Goal: Task Accomplishment & Management: Use online tool/utility

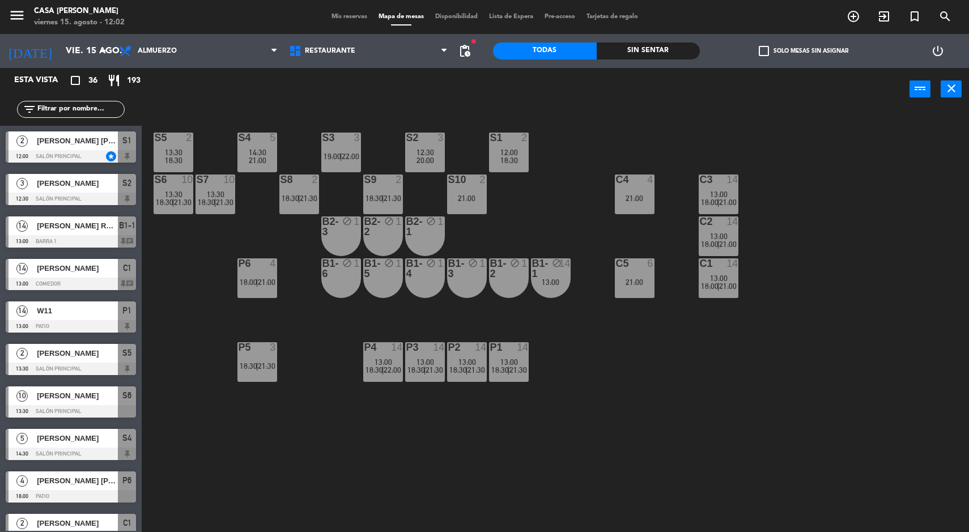
click at [346, 16] on span "Mis reservas" at bounding box center [349, 17] width 47 height 6
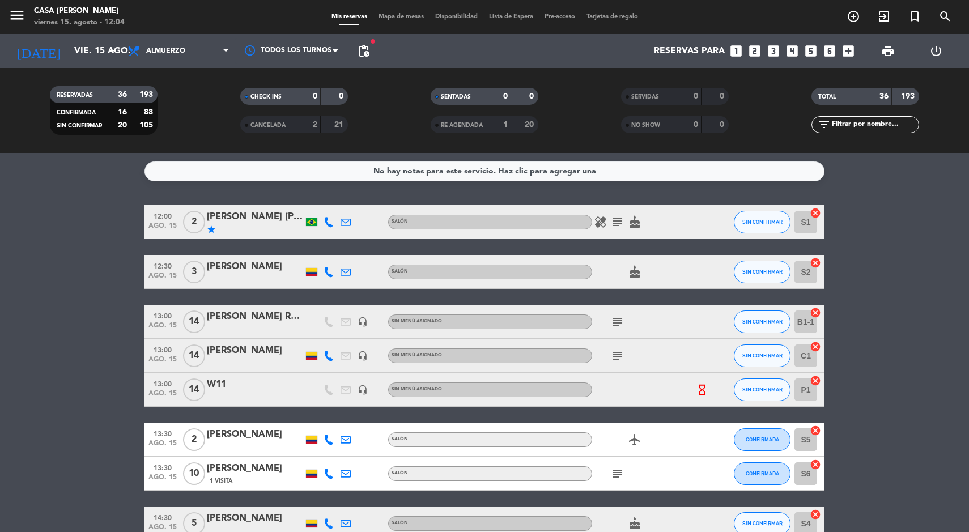
scroll to position [35, 0]
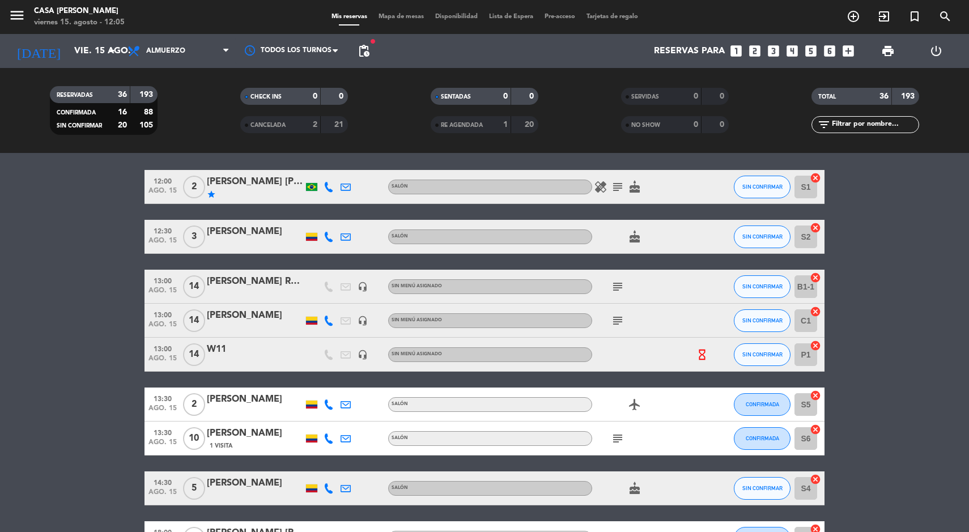
click at [388, 18] on span "Mapa de mesas" at bounding box center [401, 17] width 57 height 6
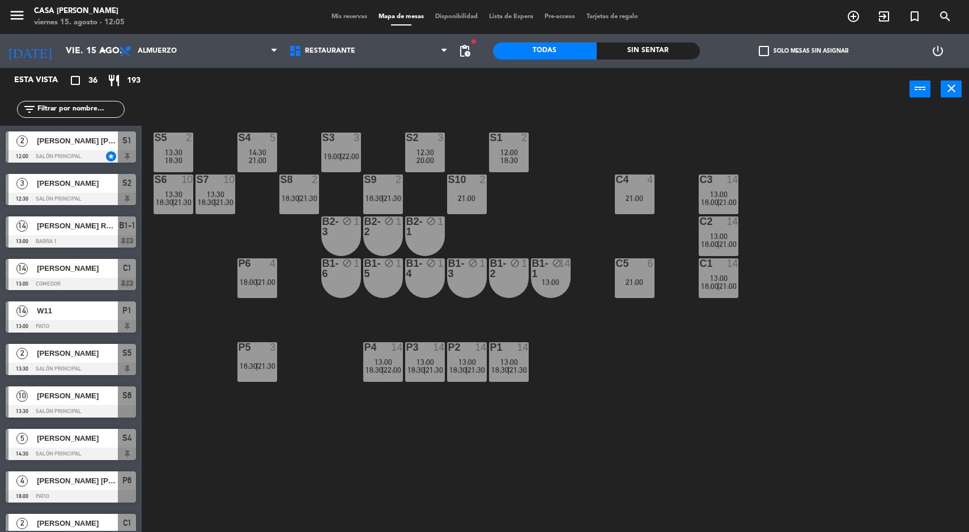
click at [330, 147] on div "S3 3 19:00 | 22:00" at bounding box center [341, 153] width 40 height 40
click at [334, 144] on div "S3 3 19:00 | 22:00" at bounding box center [341, 153] width 40 height 40
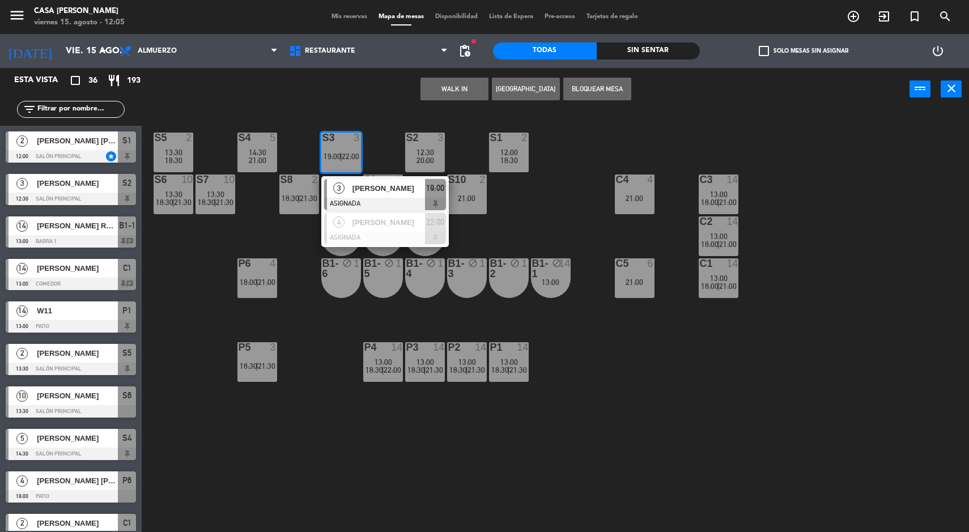
click at [445, 86] on button "WALK IN" at bounding box center [454, 89] width 68 height 23
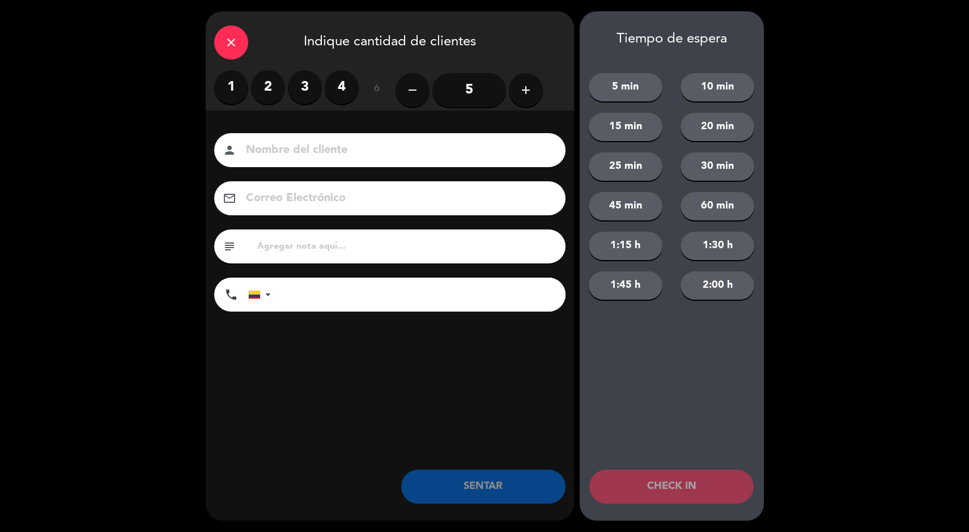
click at [292, 81] on label "3" at bounding box center [305, 87] width 34 height 34
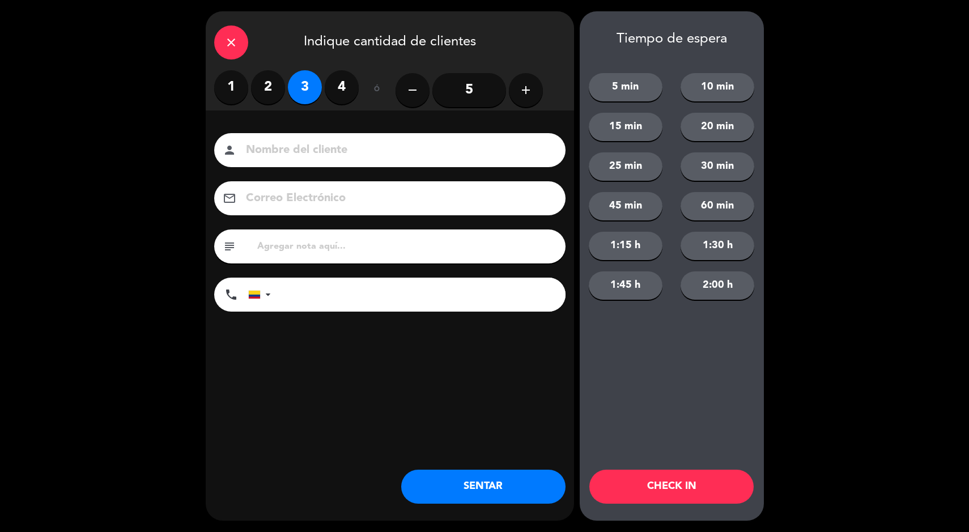
click at [219, 40] on div "close" at bounding box center [231, 42] width 34 height 34
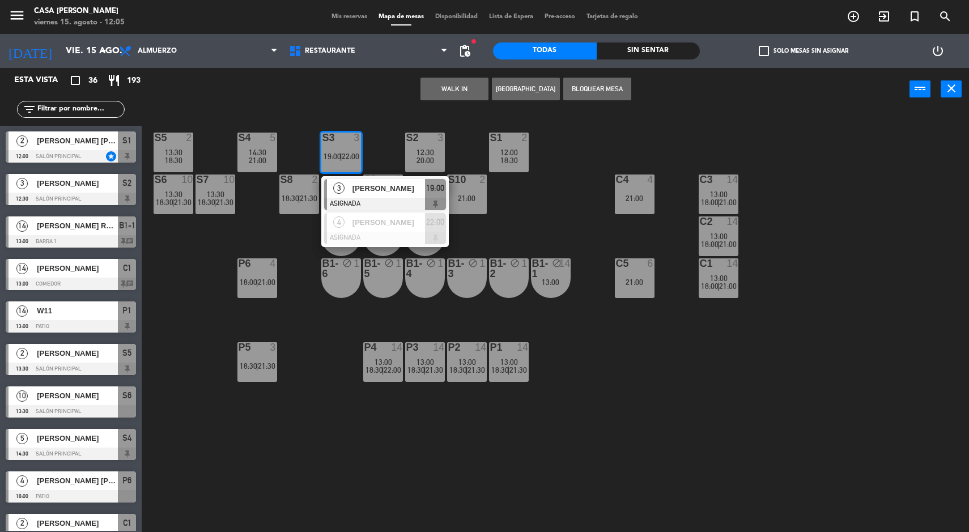
click at [443, 80] on button "WALK IN" at bounding box center [454, 89] width 68 height 23
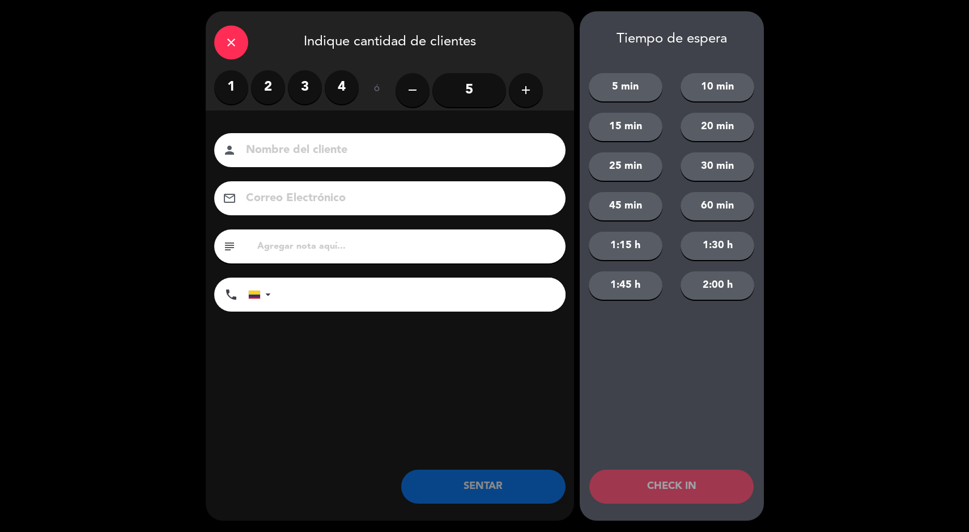
click at [263, 81] on label "2" at bounding box center [268, 87] width 34 height 34
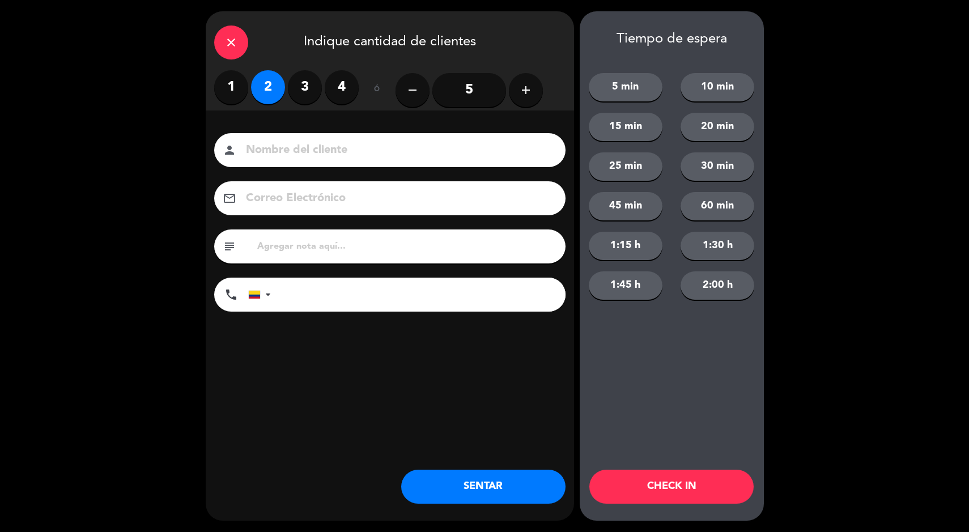
click at [464, 483] on button "SENTAR" at bounding box center [483, 487] width 164 height 34
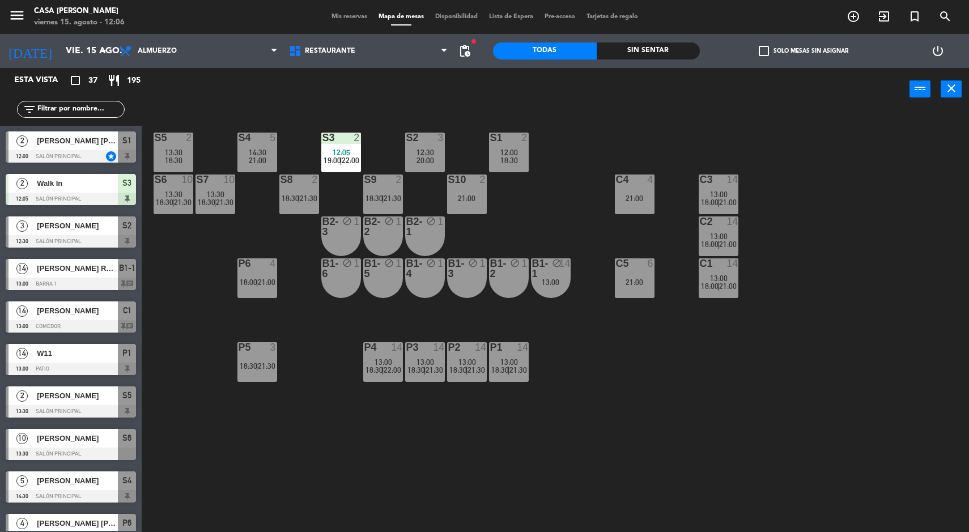
click at [313, 464] on div "S5 2 13:30 18:30 S4 5 14:30 21:00 S3 2 12:05 19:00 | 22:00 S2 3 12:30 20:00 S1 …" at bounding box center [560, 323] width 818 height 422
click at [323, 134] on div "S3" at bounding box center [322, 138] width 1 height 10
click at [388, 452] on div "S5 2 13:30 18:30 S4 5 14:30 21:00 S3 2 12:05 19:00 | 22:00 S2 3 12:30 20:00 S1 …" at bounding box center [560, 323] width 818 height 422
click at [427, 150] on span "12:30" at bounding box center [425, 152] width 18 height 9
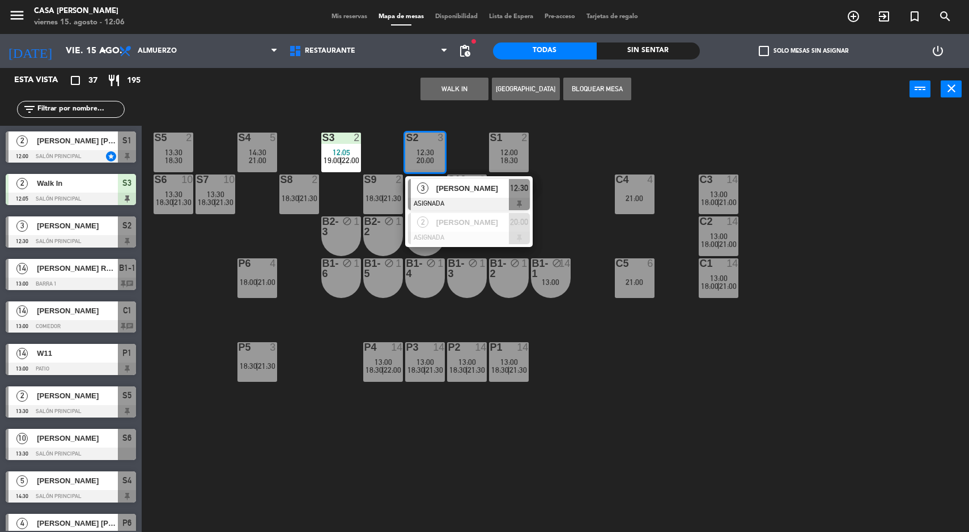
click at [423, 188] on span "3" at bounding box center [422, 187] width 11 height 11
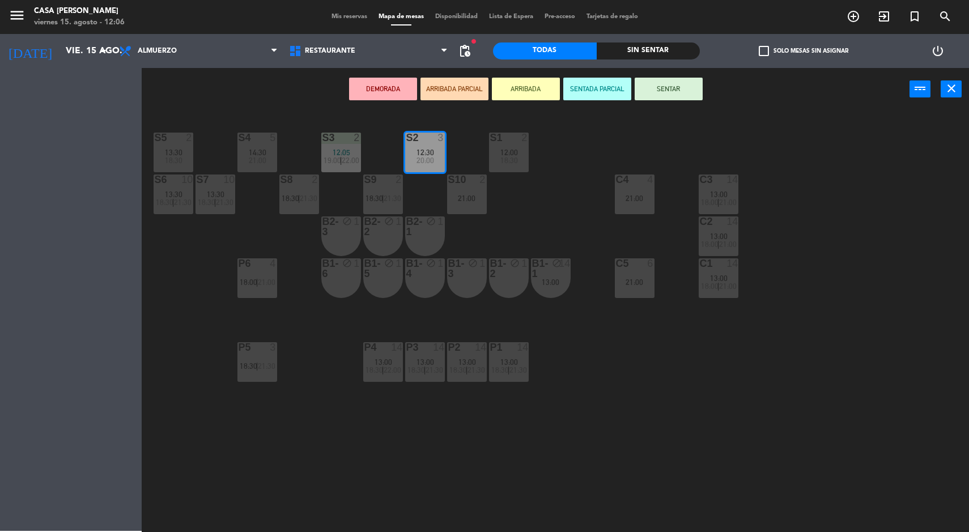
click at [480, 273] on div "1" at bounding box center [485, 268] width 19 height 20
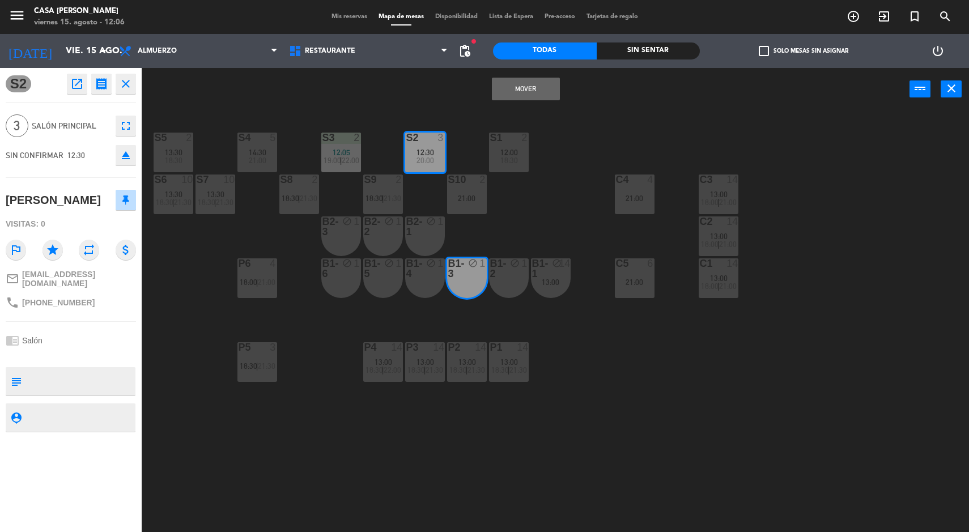
click at [533, 97] on button "Mover" at bounding box center [526, 89] width 68 height 23
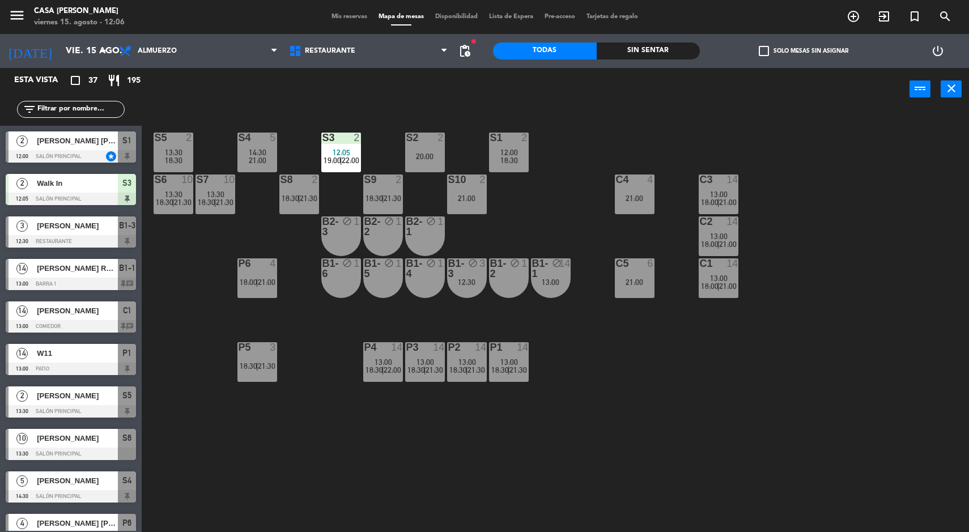
click at [353, 145] on div "S3 2 12:05 19:00 | 22:00" at bounding box center [341, 153] width 40 height 40
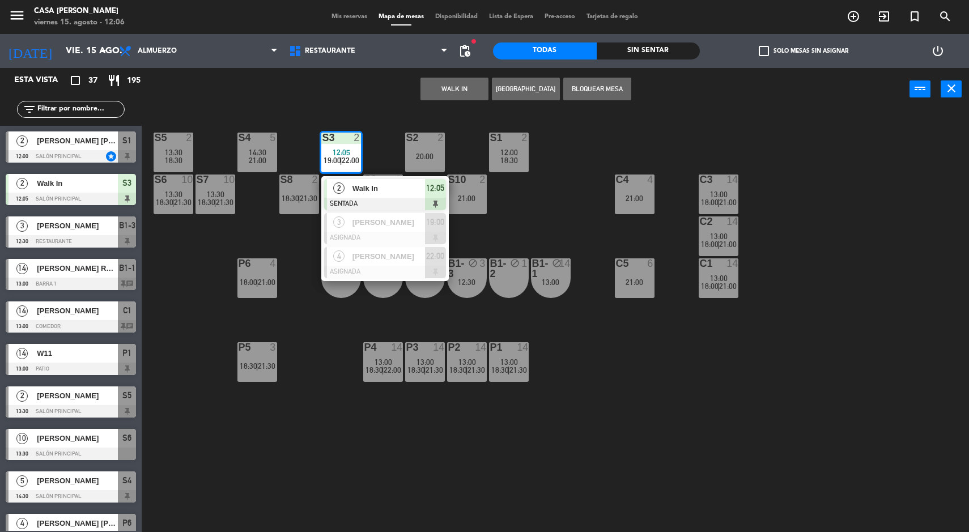
click at [342, 179] on div "2" at bounding box center [339, 188] width 24 height 19
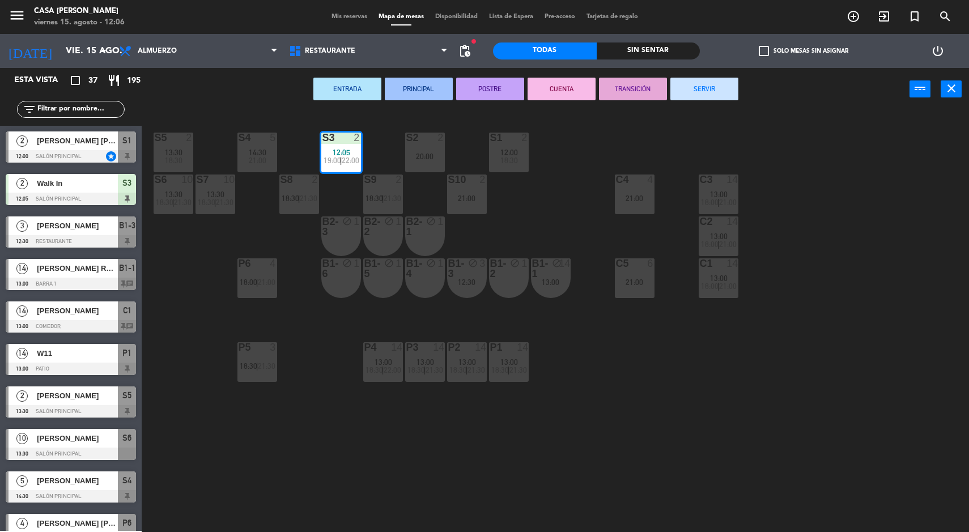
click at [422, 137] on div at bounding box center [424, 138] width 19 height 10
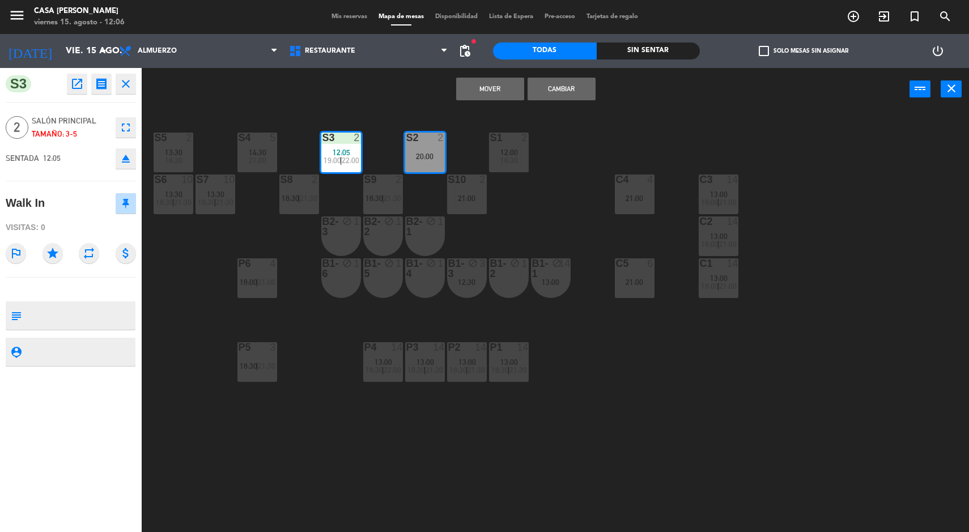
click at [502, 93] on button "Mover" at bounding box center [490, 89] width 68 height 23
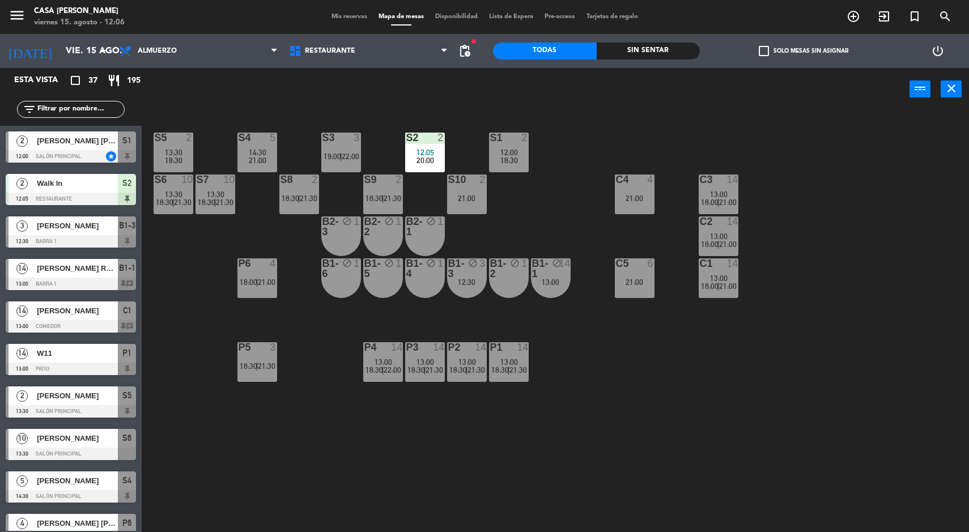
click at [467, 278] on div "12:30" at bounding box center [467, 282] width 40 height 8
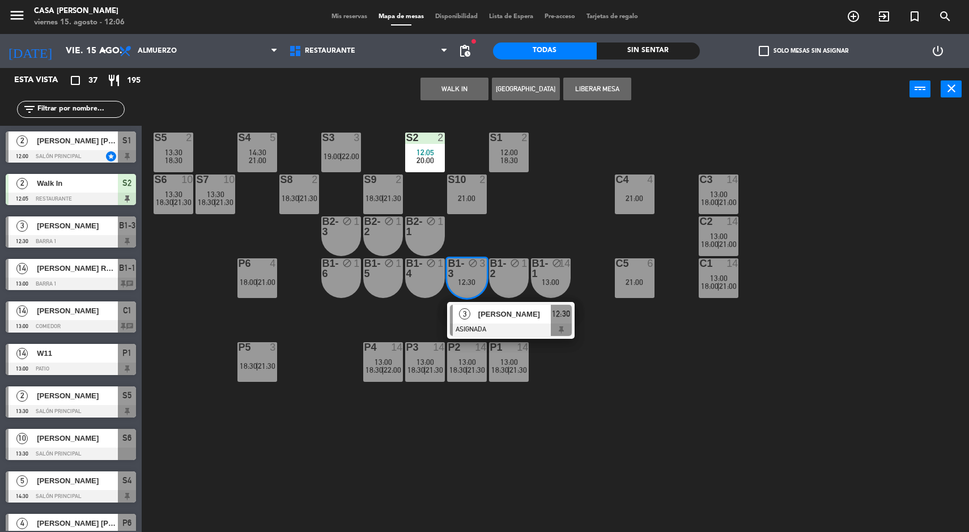
click at [487, 320] on div "[PERSON_NAME]" at bounding box center [514, 314] width 74 height 19
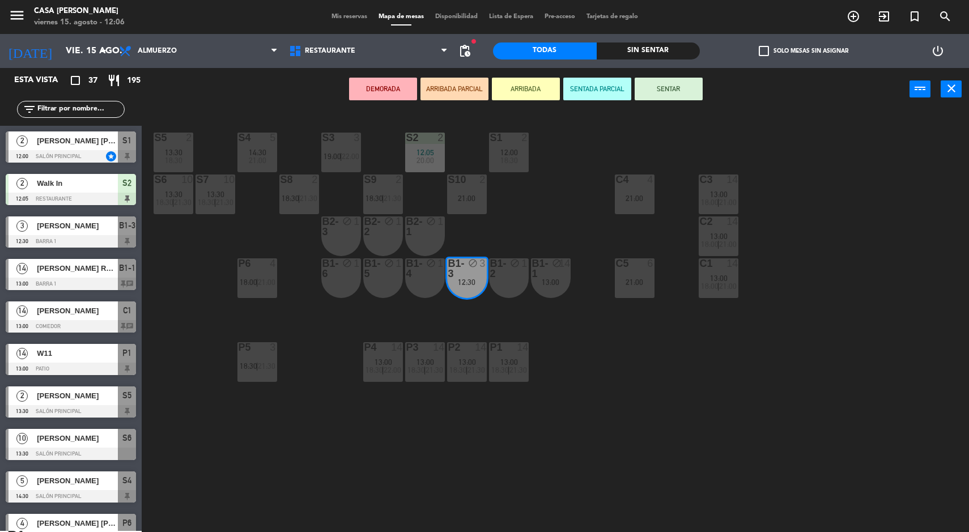
click at [326, 159] on span "19:00" at bounding box center [332, 156] width 18 height 9
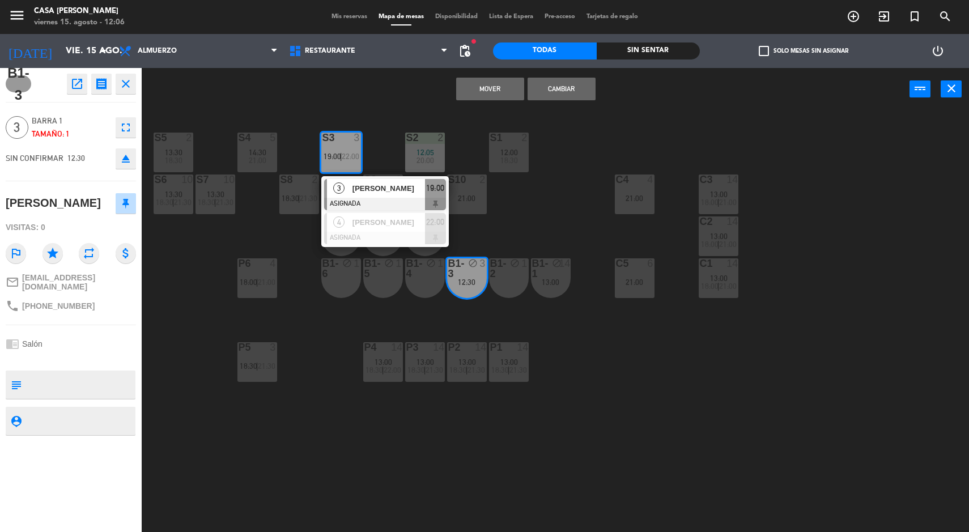
click at [471, 94] on button "Mover" at bounding box center [490, 89] width 68 height 23
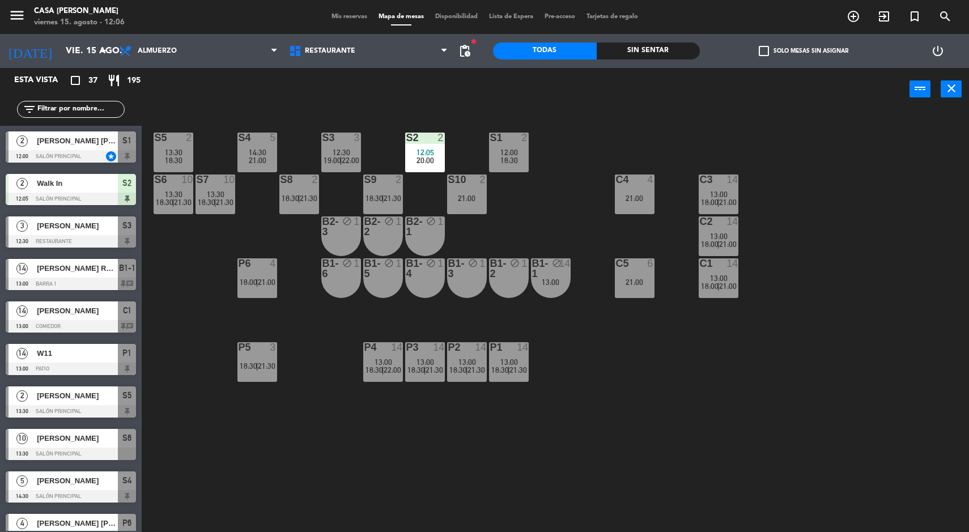
click at [308, 476] on div "S5 2 13:30 18:30 S4 5 14:30 21:00 S3 3 12:30 19:00 | 22:00 S2 2 12:05 20:00 S1 …" at bounding box center [560, 323] width 818 height 422
